Goal: Complete application form

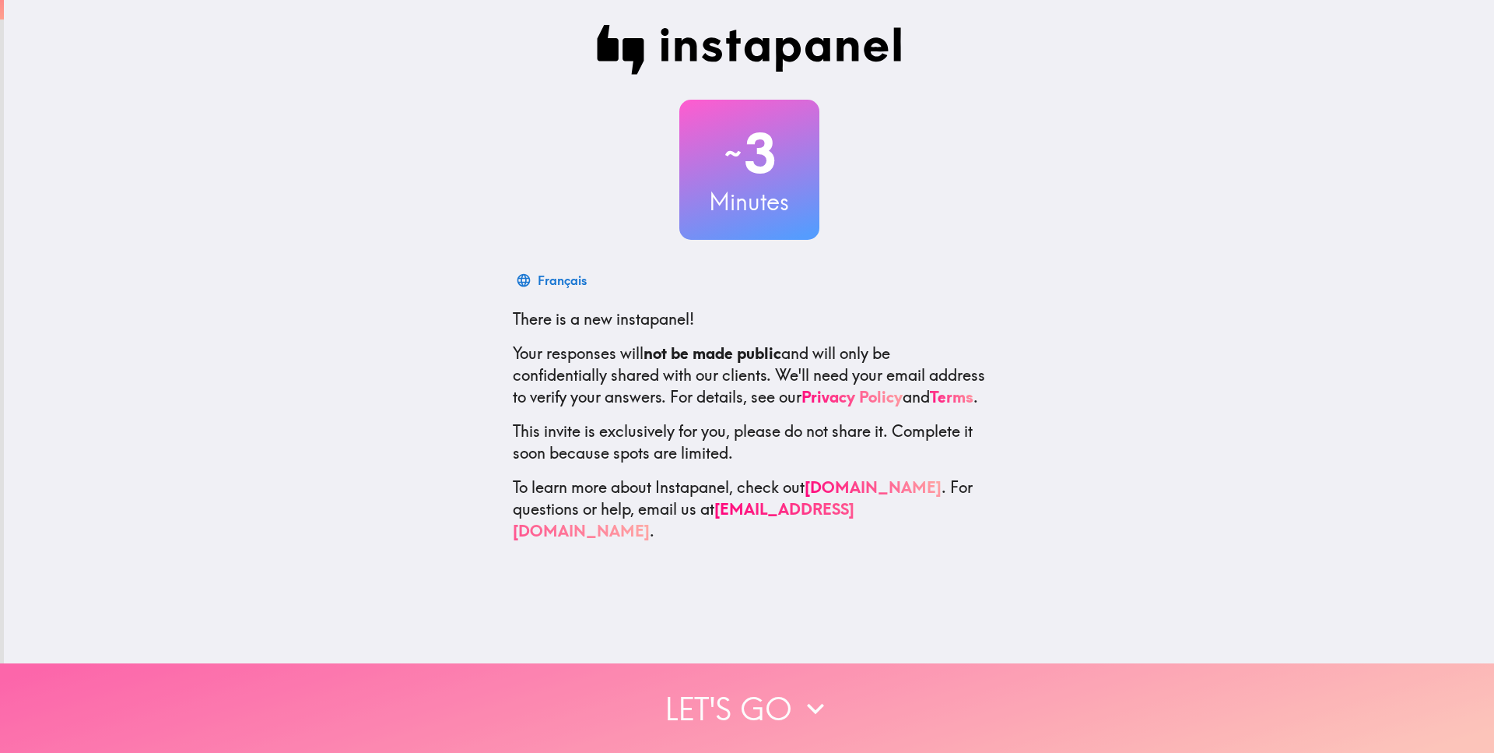
click at [702, 707] on button "Let's go" at bounding box center [747, 707] width 1494 height 89
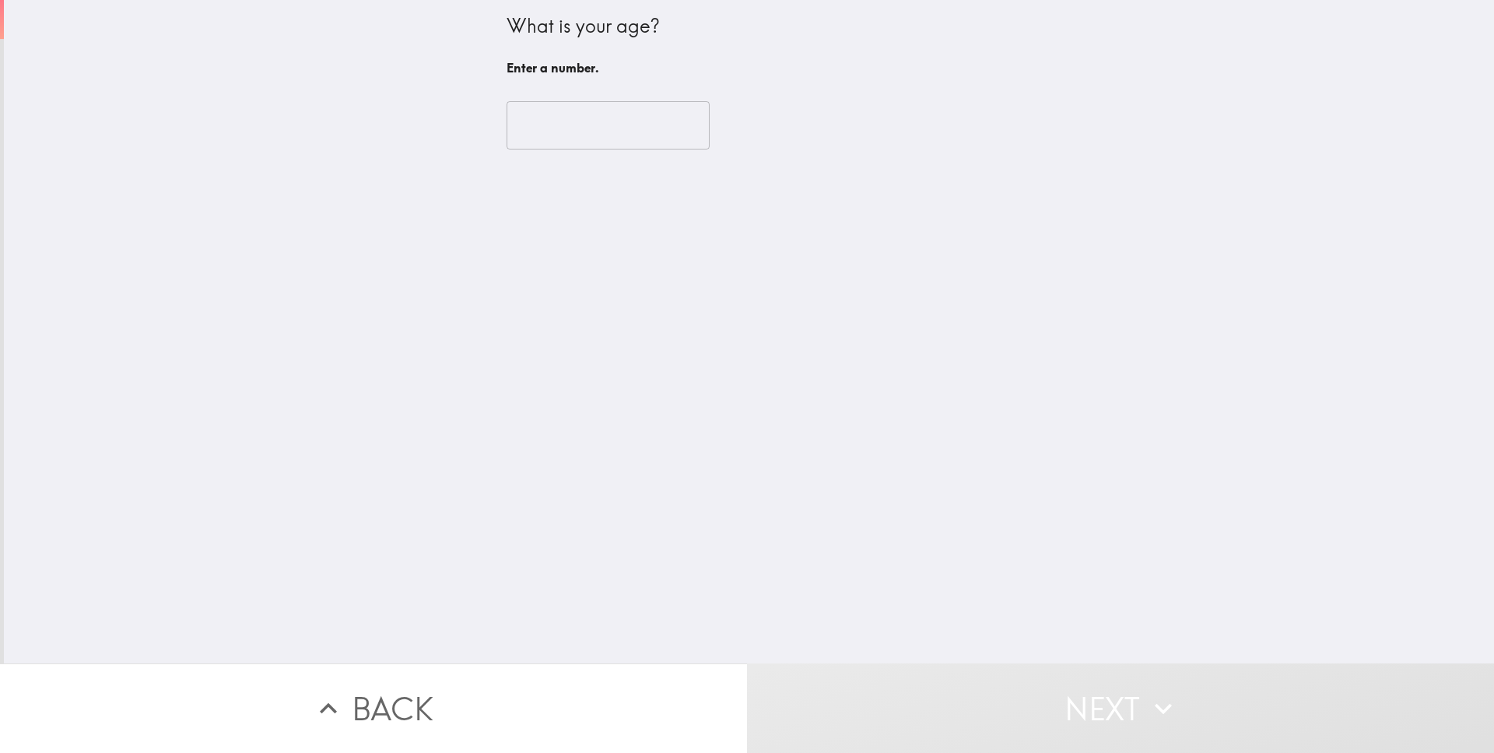
click at [570, 130] on input "number" at bounding box center [608, 125] width 203 height 48
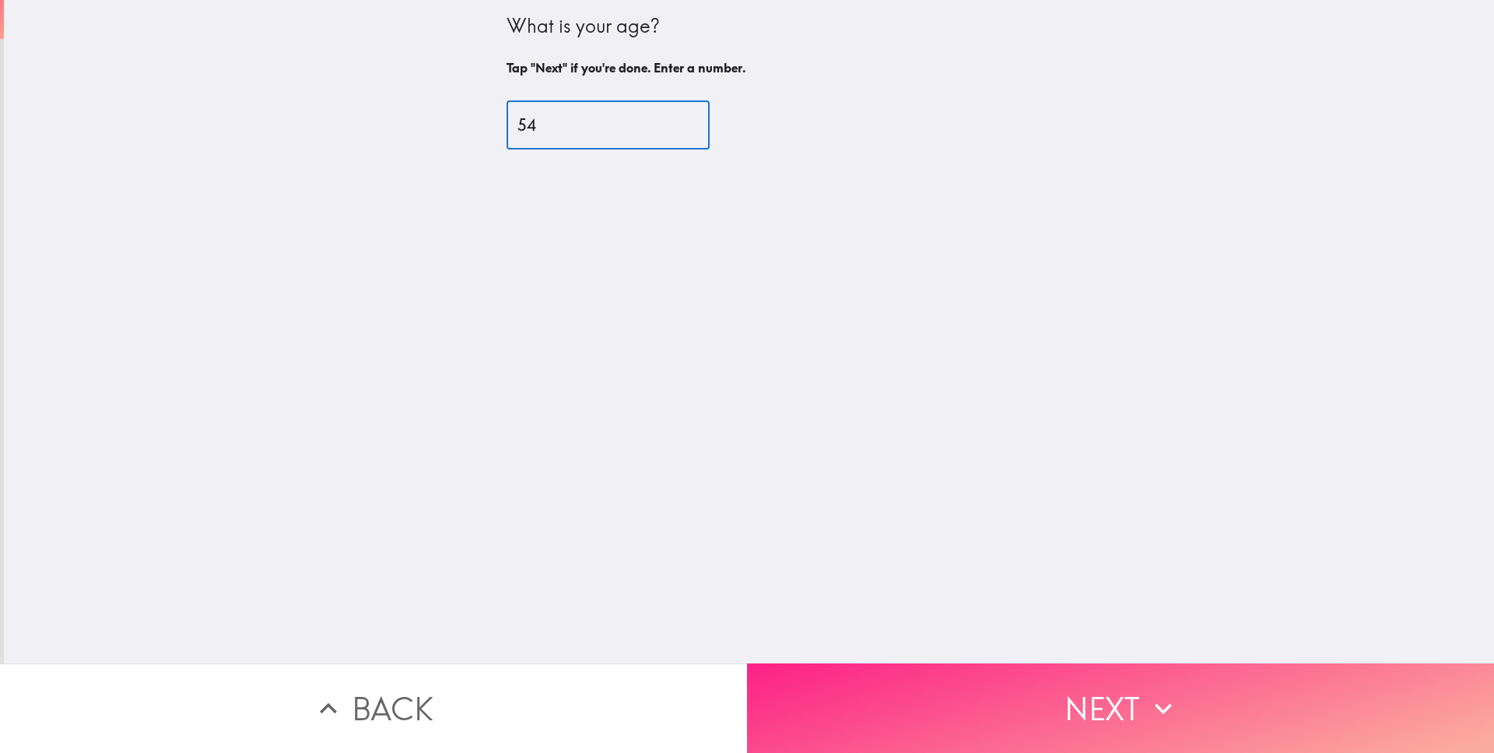
type input "54"
click at [1048, 700] on button "Next" at bounding box center [1120, 707] width 747 height 89
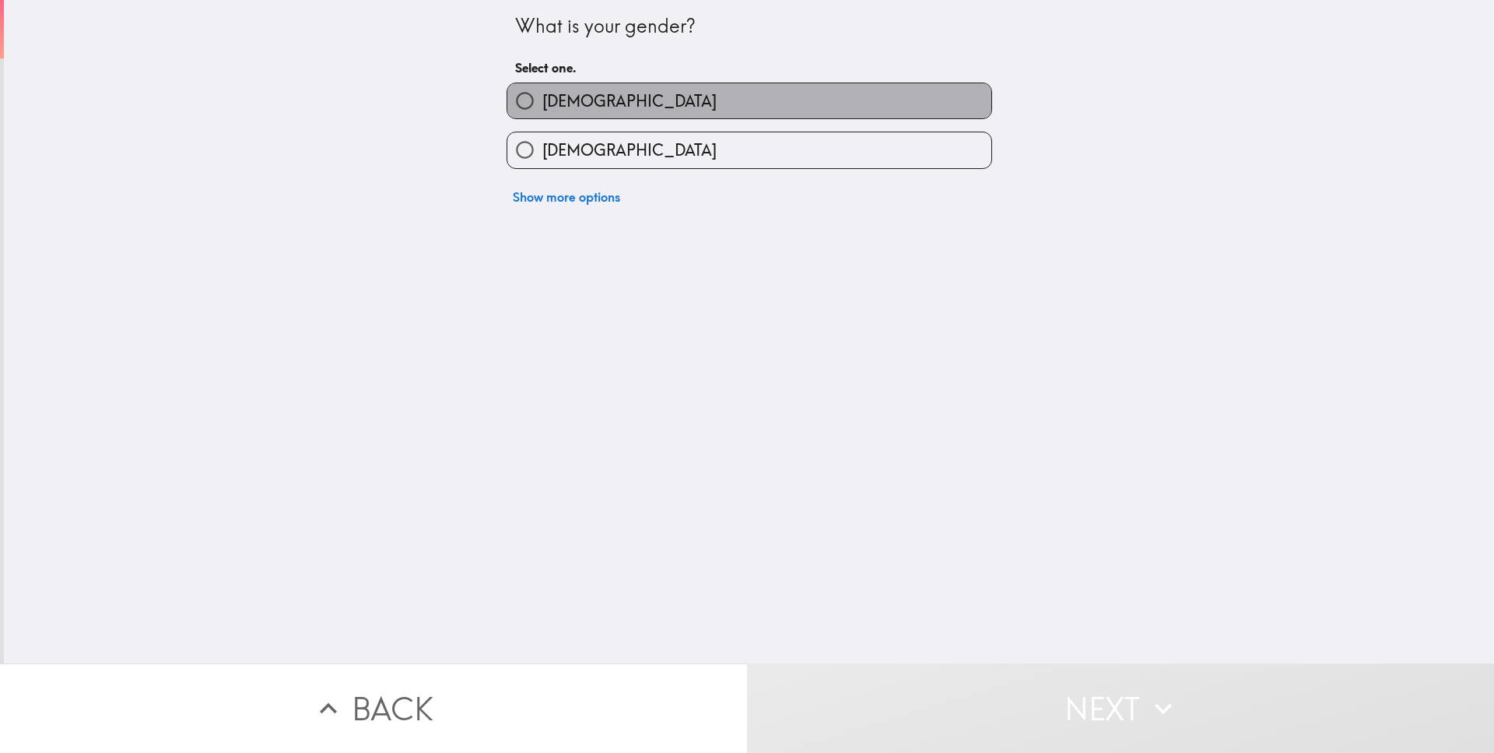
click at [580, 95] on label "[DEMOGRAPHIC_DATA]" at bounding box center [749, 100] width 484 height 35
click at [542, 95] on input "[DEMOGRAPHIC_DATA]" at bounding box center [524, 100] width 35 height 35
radio input "true"
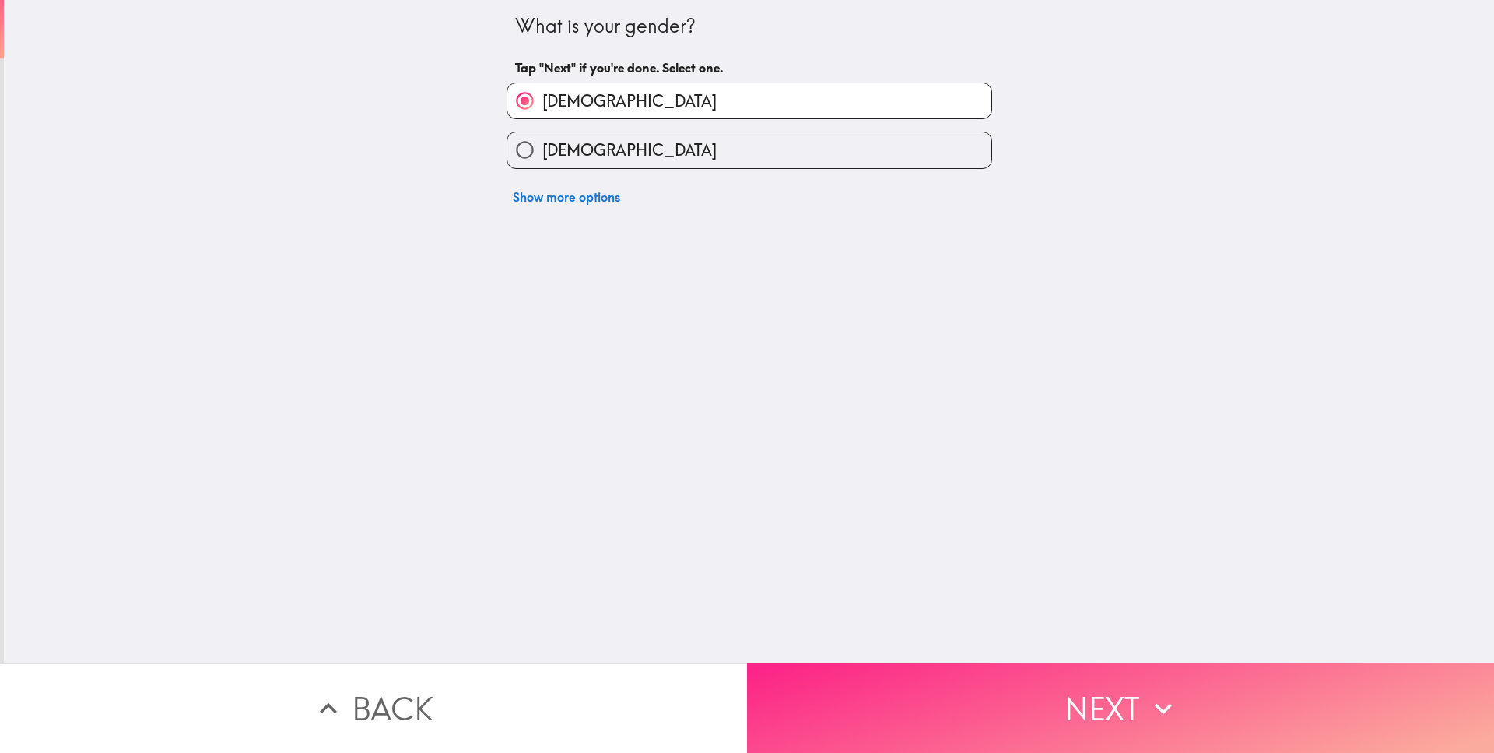
click at [923, 732] on button "Next" at bounding box center [1120, 707] width 747 height 89
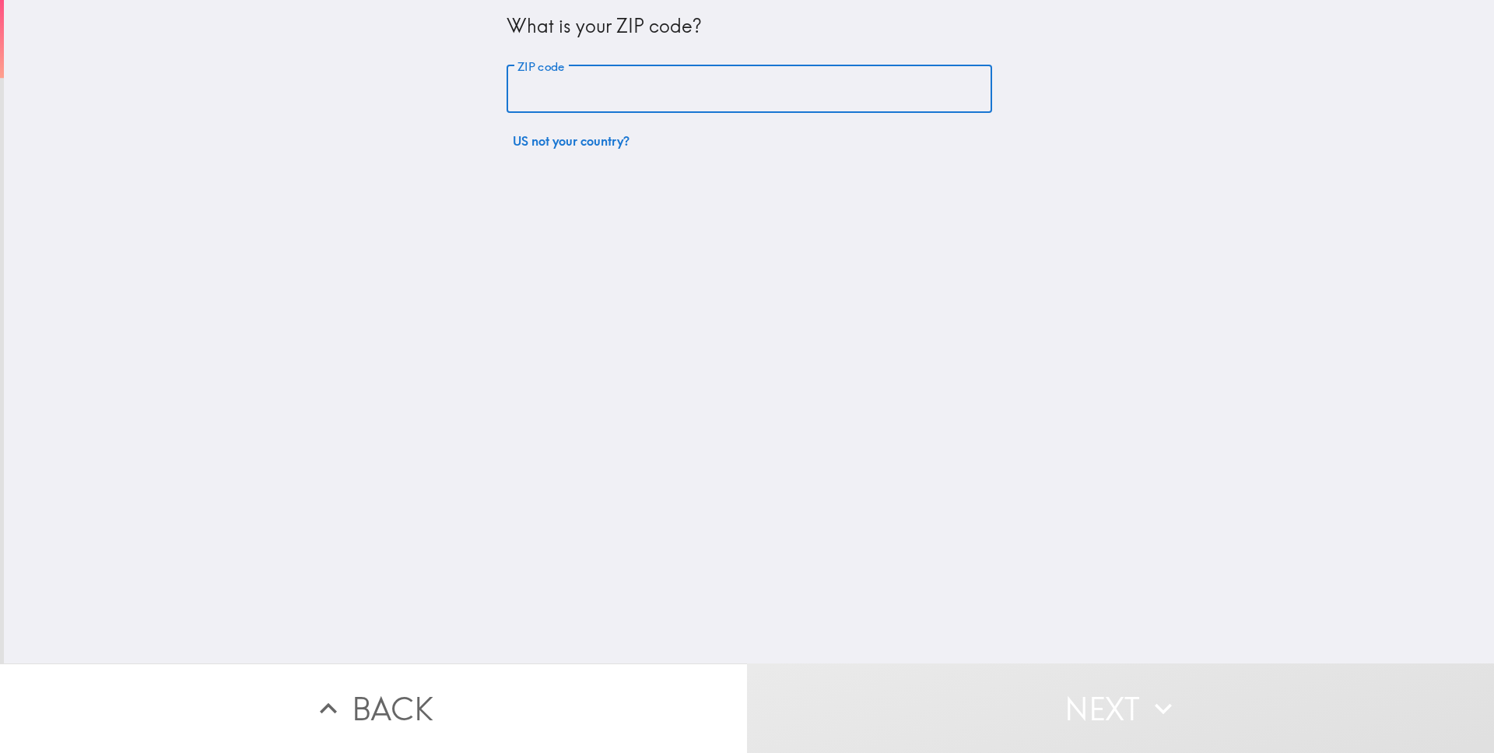
click at [588, 89] on input "ZIP code" at bounding box center [750, 89] width 486 height 48
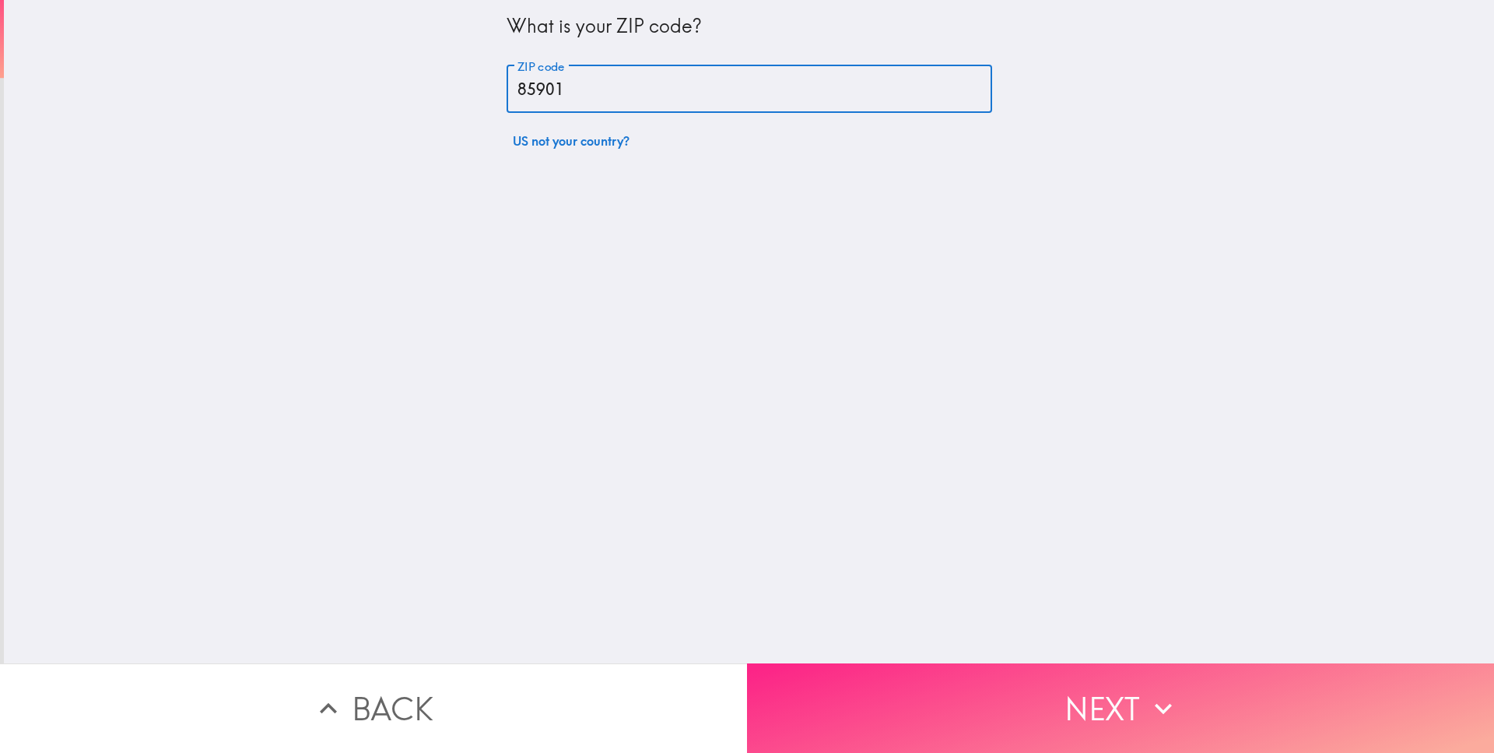
type input "85901"
click at [1023, 705] on button "Next" at bounding box center [1120, 707] width 747 height 89
